Goal: Find specific page/section: Find specific page/section

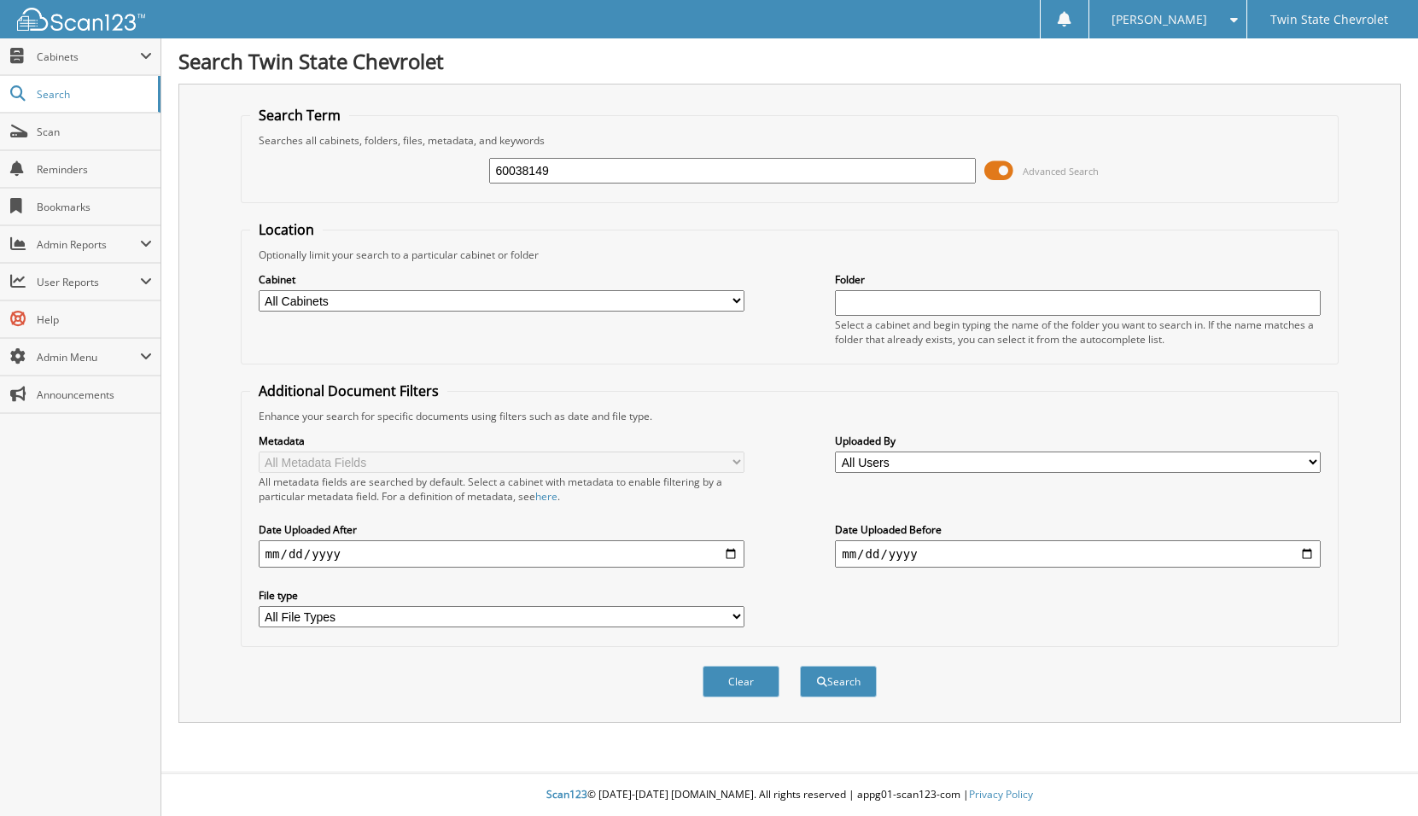
type input "60038149"
click at [800, 666] on button "Search" at bounding box center [838, 682] width 77 height 32
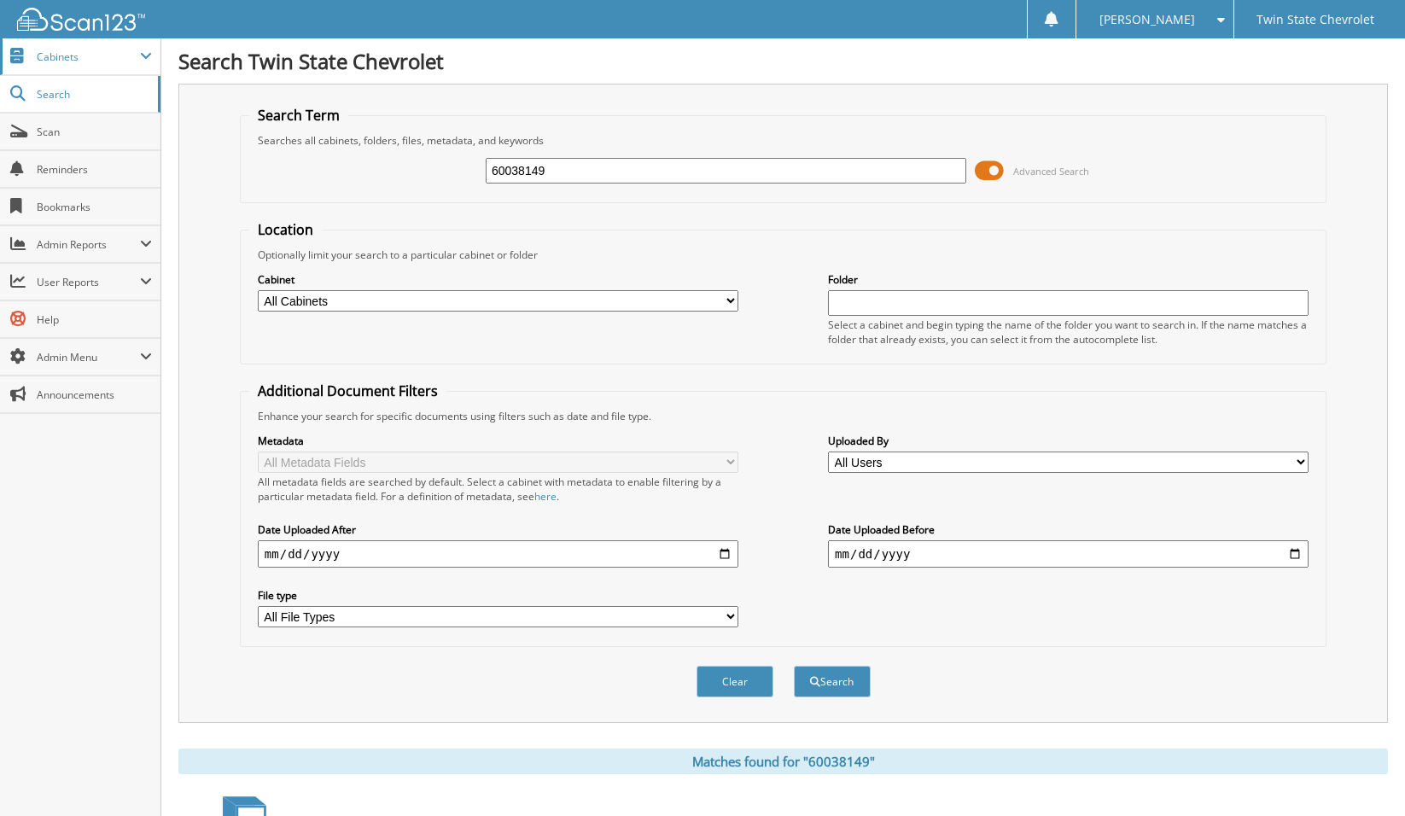
click at [92, 59] on span "Cabinets" at bounding box center [88, 57] width 103 height 15
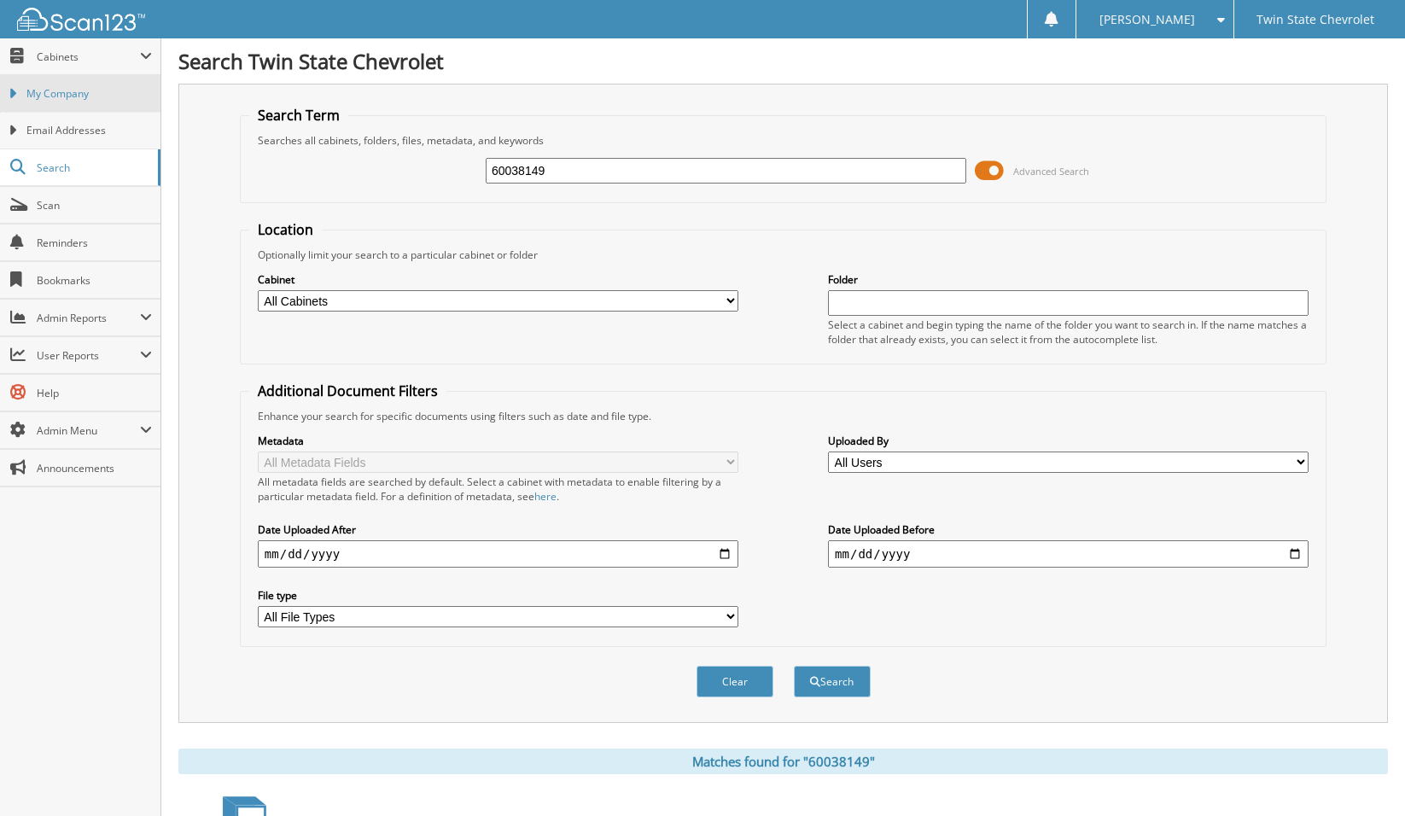
click at [95, 102] on link "My Company" at bounding box center [80, 93] width 160 height 37
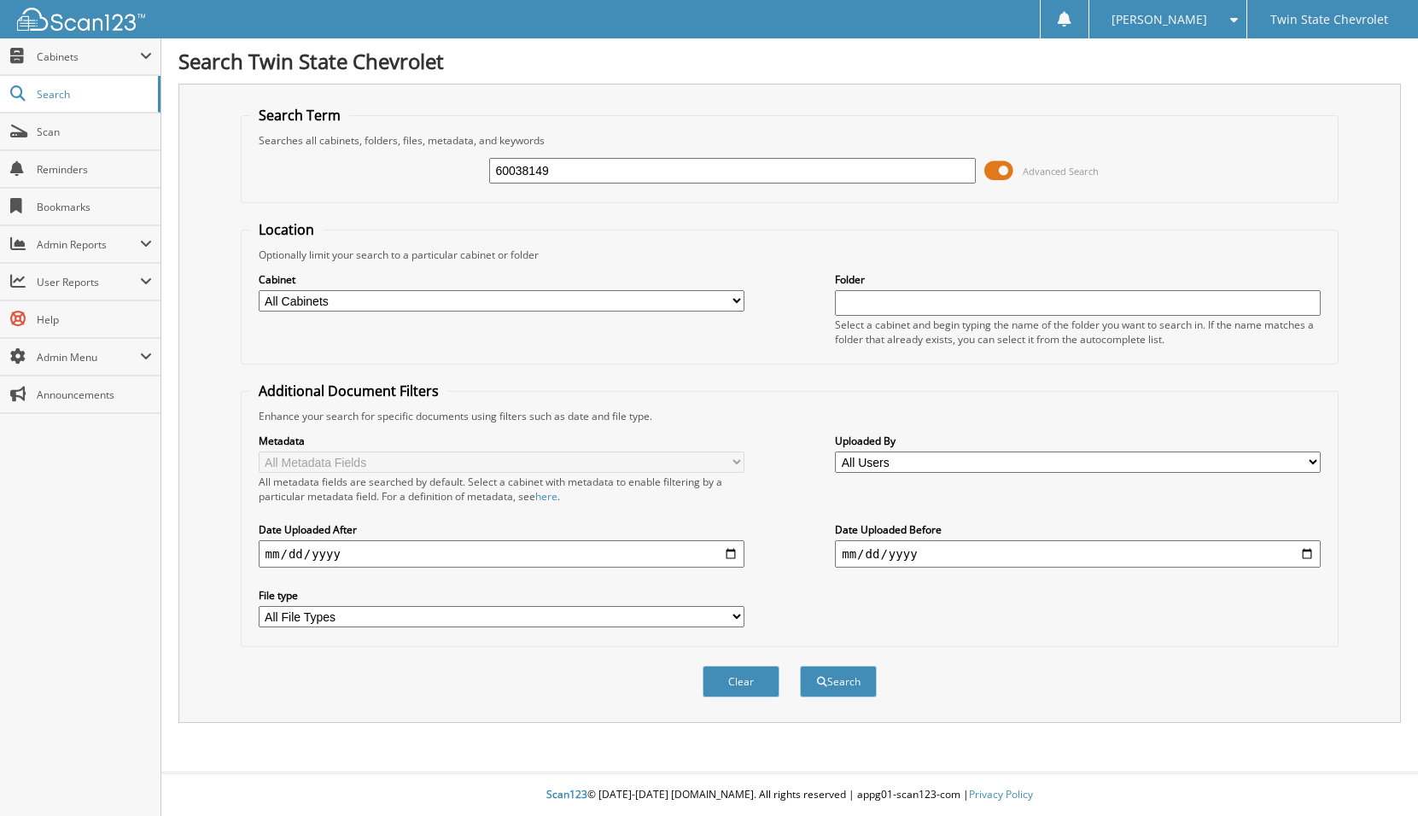
type input "60038149"
click at [800, 666] on button "Search" at bounding box center [838, 682] width 77 height 32
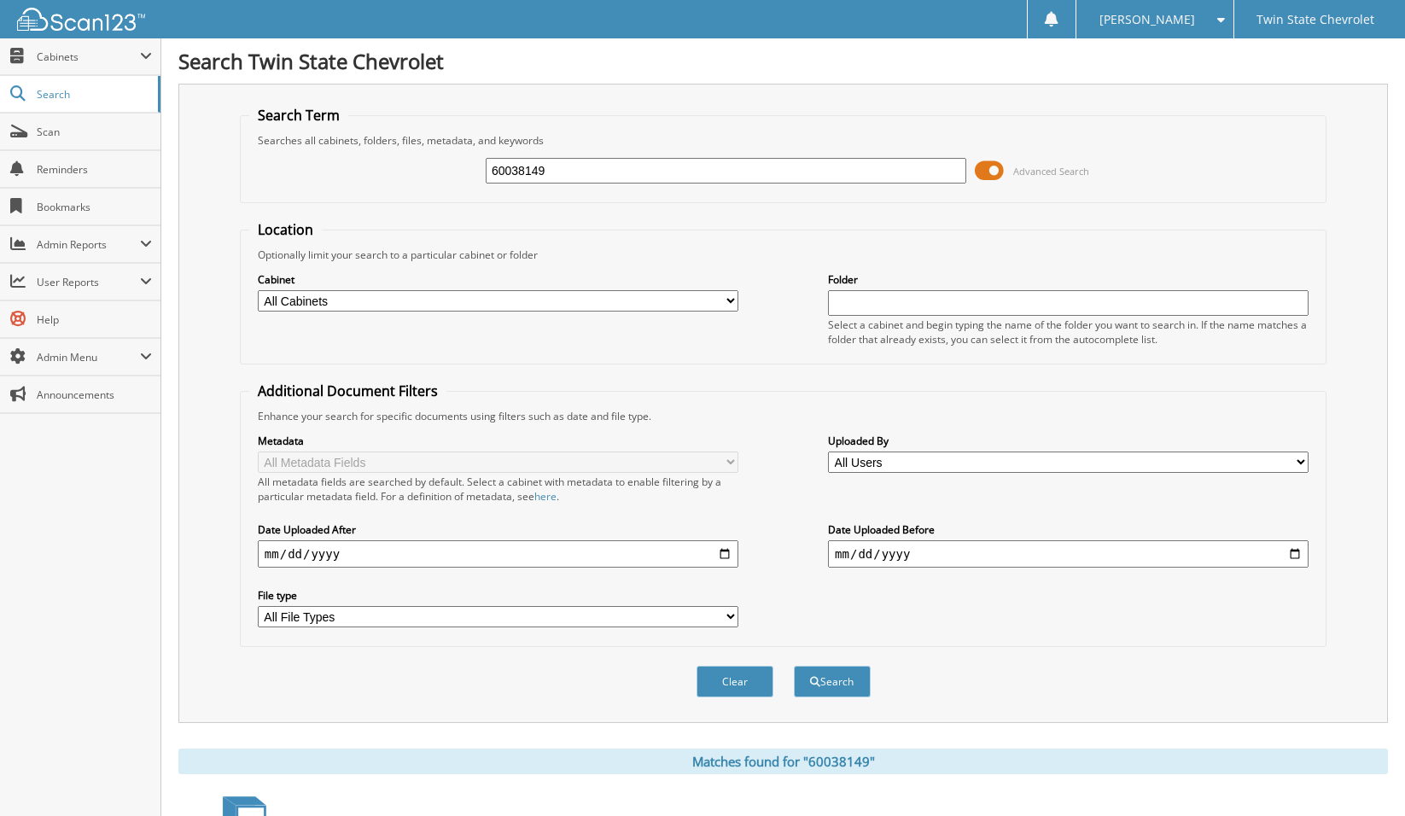
click at [984, 171] on span at bounding box center [989, 171] width 29 height 26
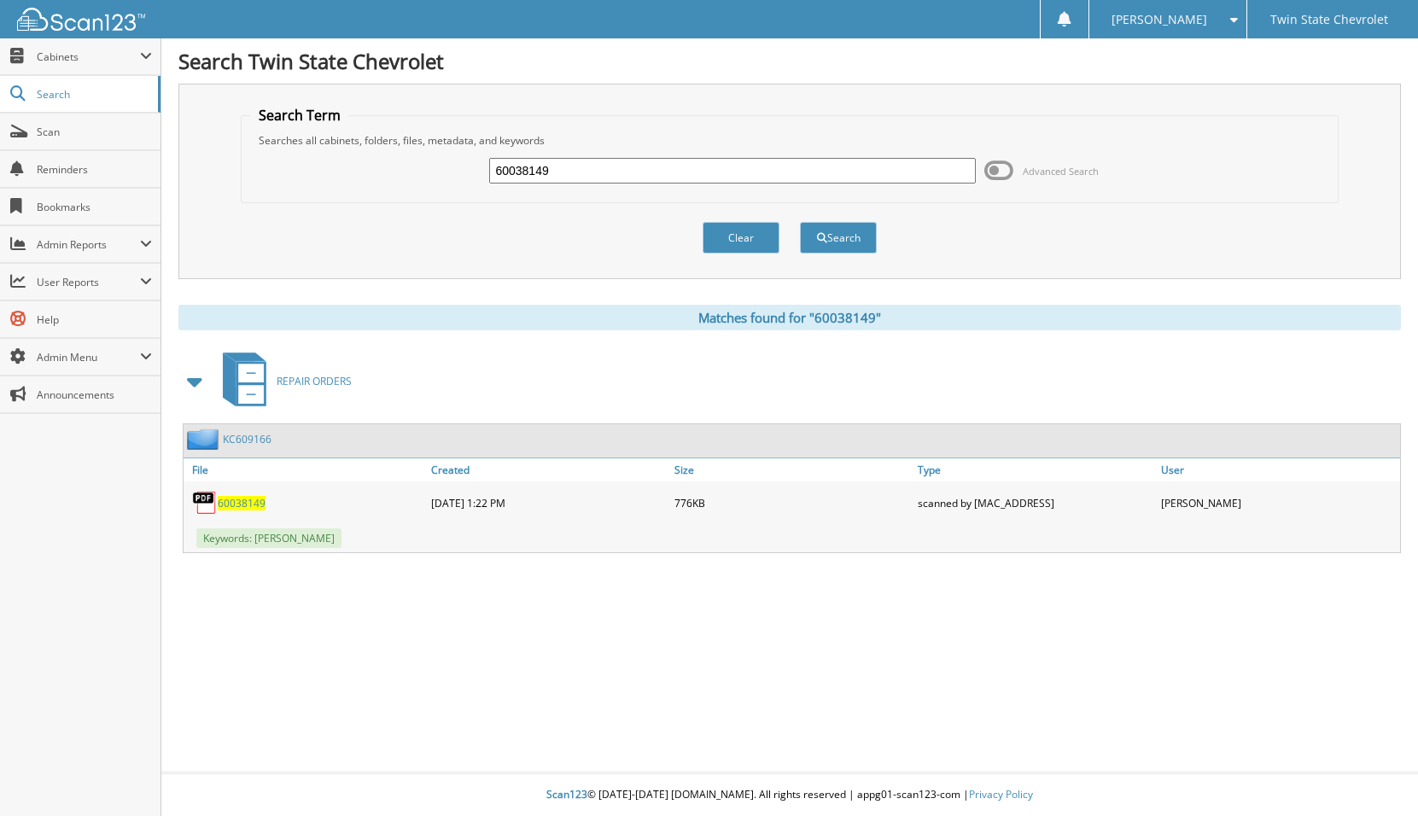
click at [248, 504] on span "60038149" at bounding box center [242, 503] width 48 height 15
